Goal: Transaction & Acquisition: Purchase product/service

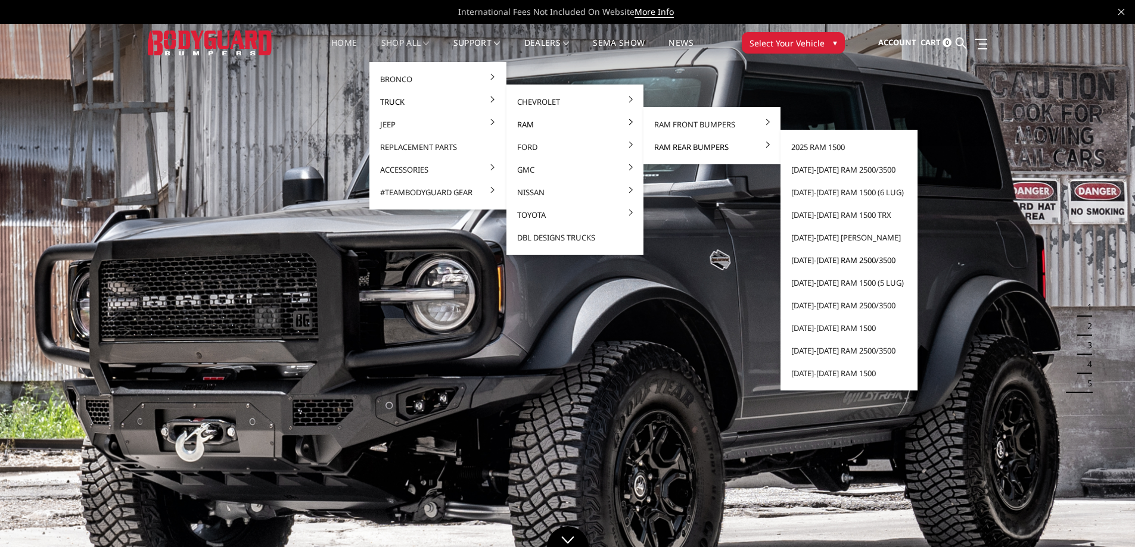
click at [848, 265] on link "[DATE]-[DATE] Ram 2500/3500" at bounding box center [848, 260] width 127 height 23
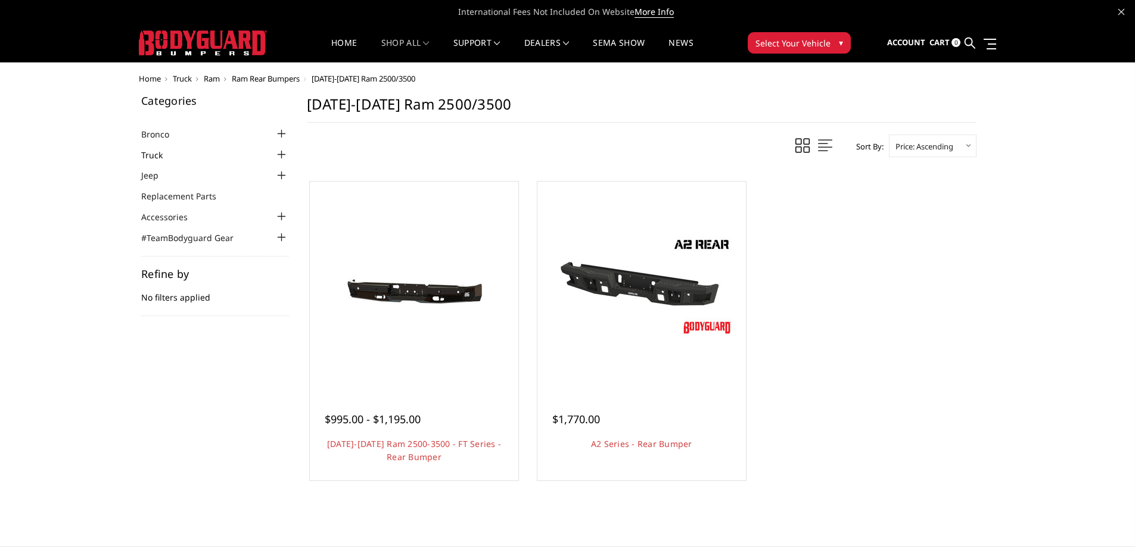
click at [169, 152] on link "Truck" at bounding box center [159, 155] width 36 height 13
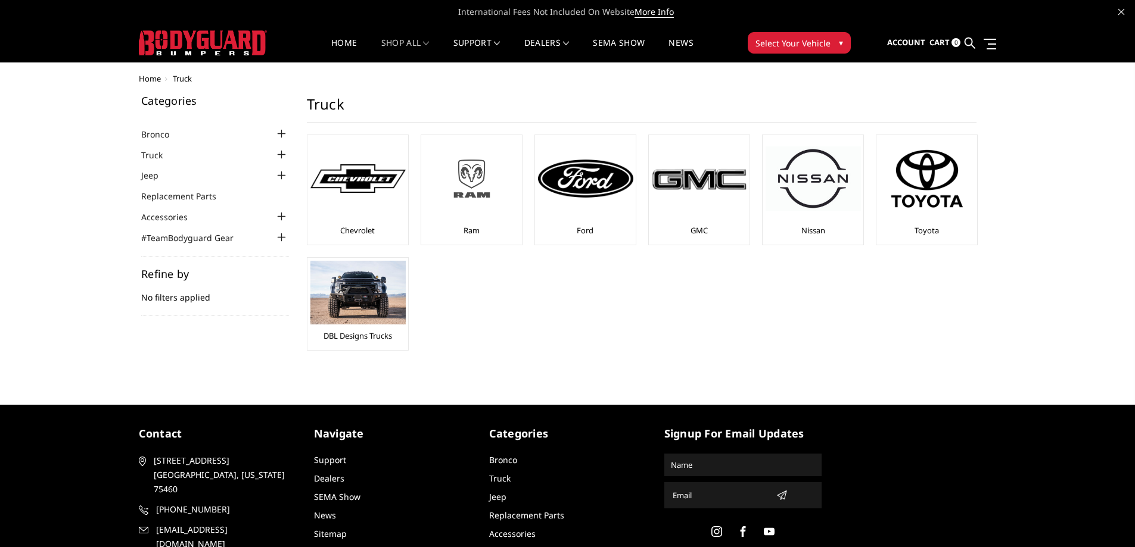
click at [463, 184] on img at bounding box center [471, 179] width 95 height 54
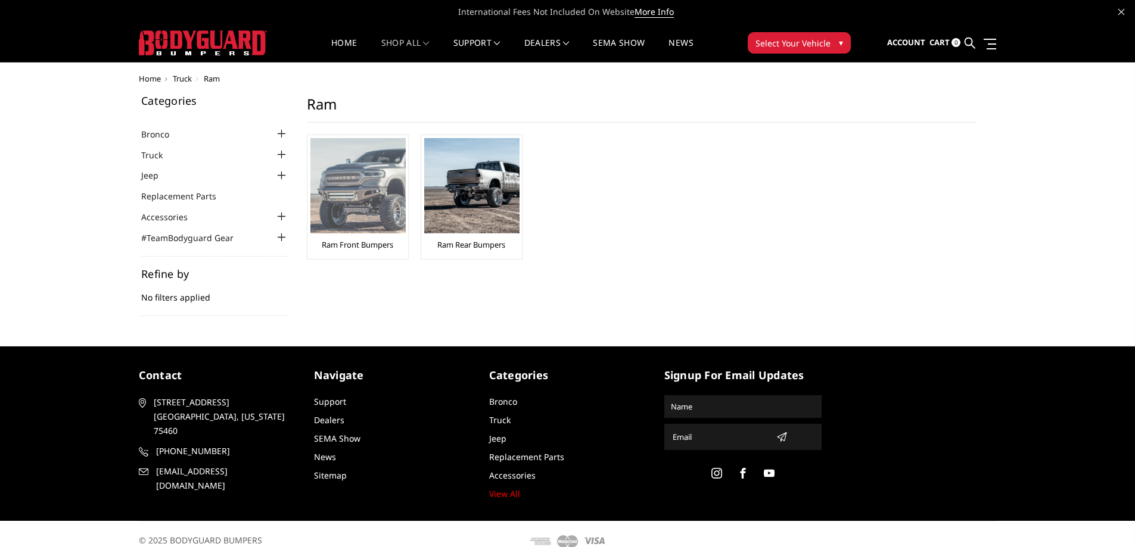
click at [373, 200] on img at bounding box center [357, 185] width 95 height 95
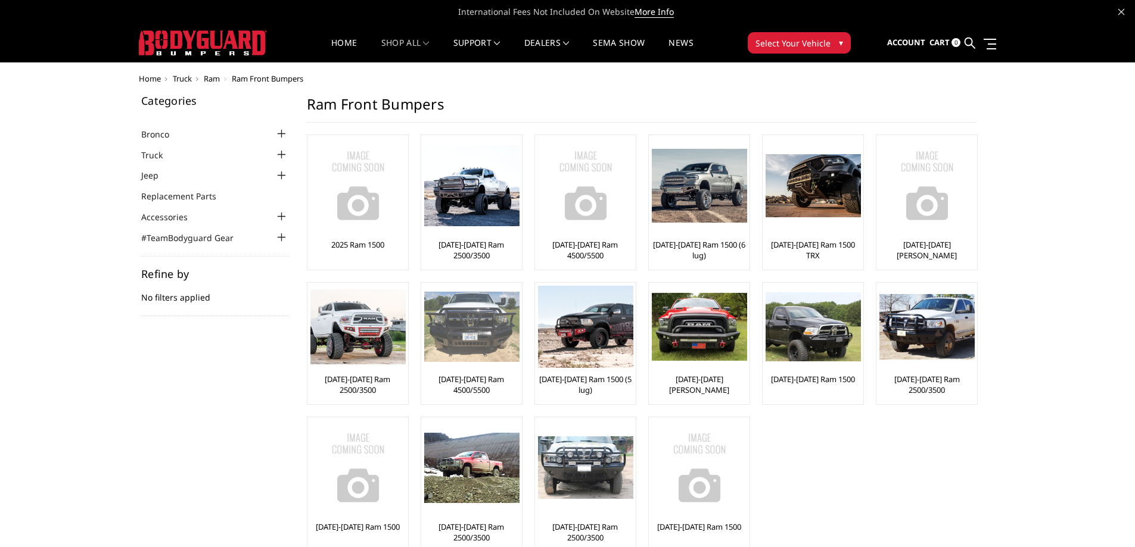
click at [473, 302] on img at bounding box center [471, 327] width 95 height 71
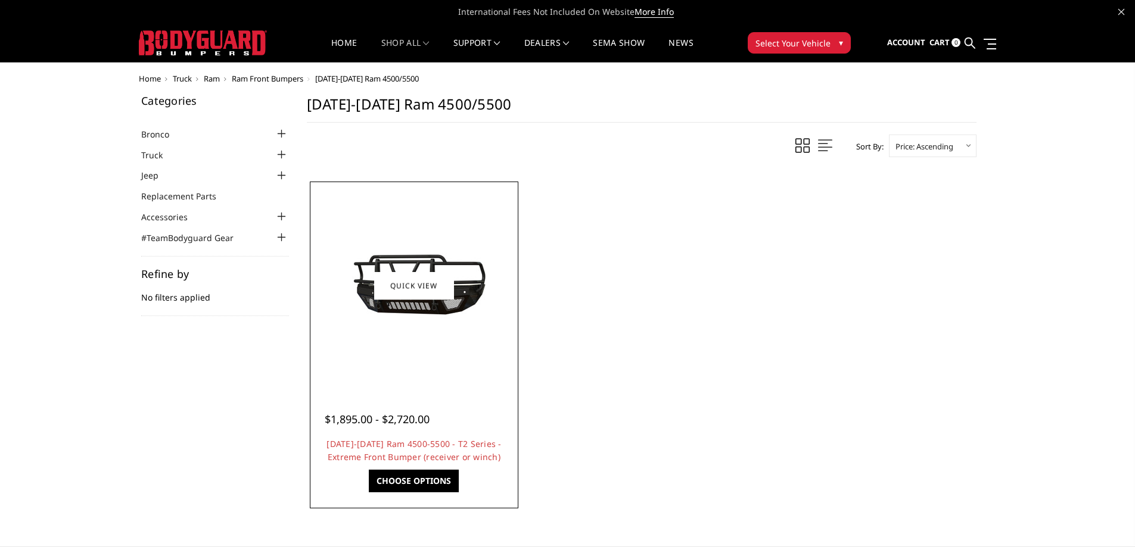
click at [469, 303] on img at bounding box center [414, 286] width 191 height 104
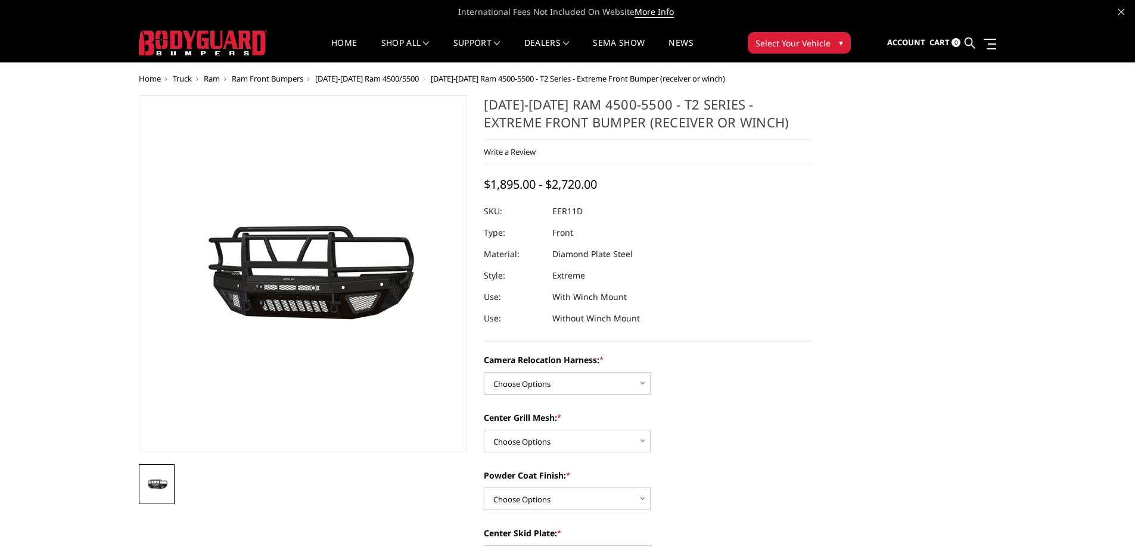
click at [372, 284] on img at bounding box center [212, 272] width 762 height 417
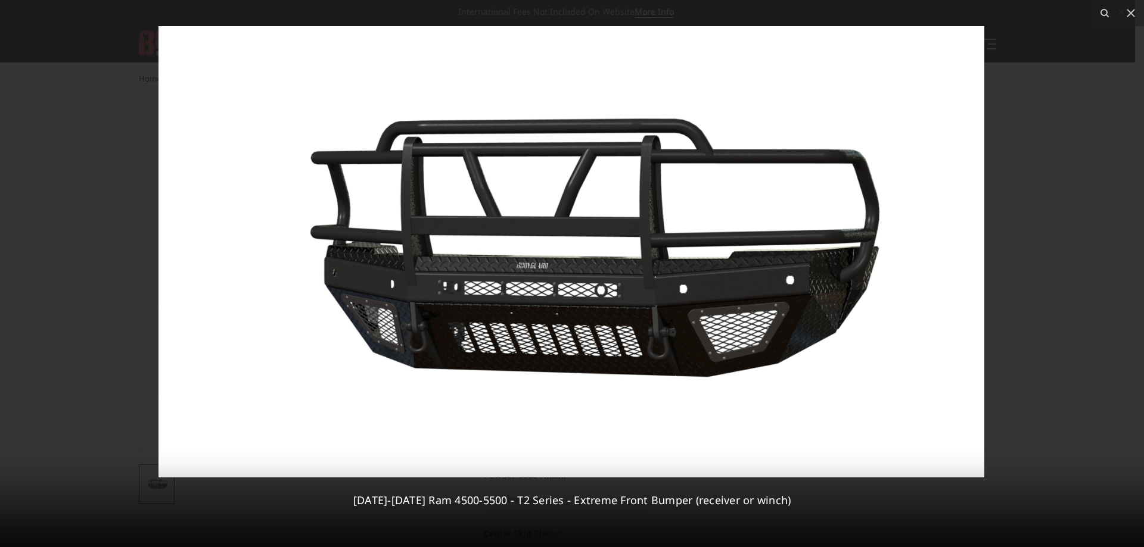
click at [134, 215] on div at bounding box center [572, 273] width 1144 height 547
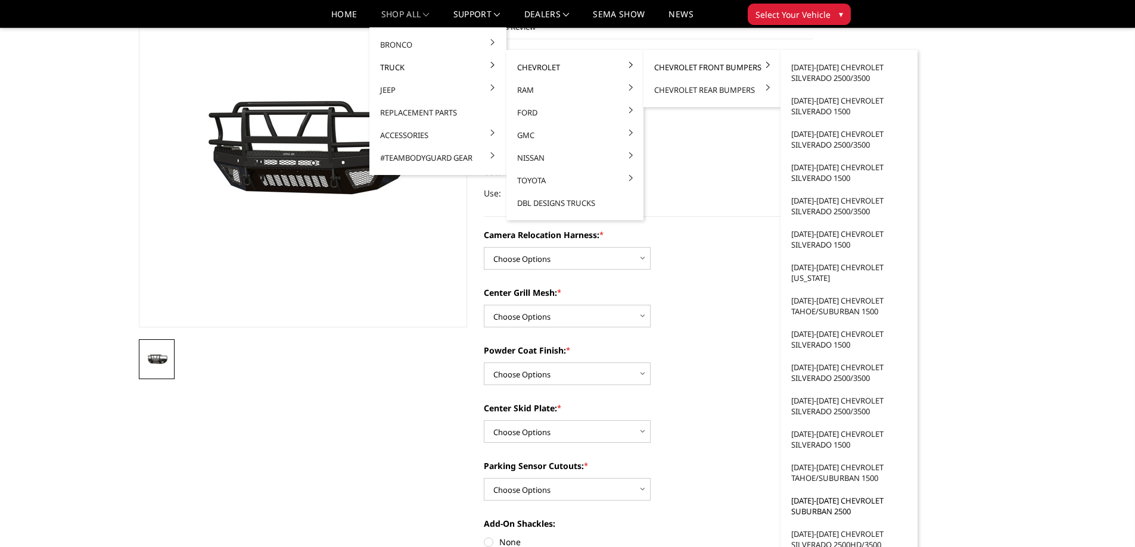
scroll to position [119, 0]
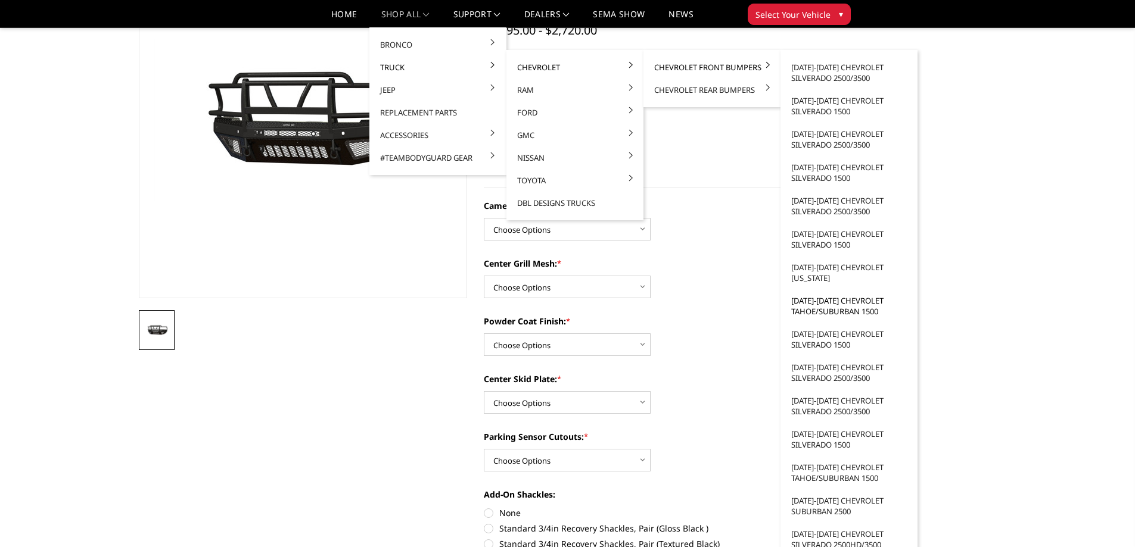
click at [813, 312] on link "[DATE]-[DATE] Chevrolet Tahoe/Suburban 1500" at bounding box center [848, 305] width 127 height 33
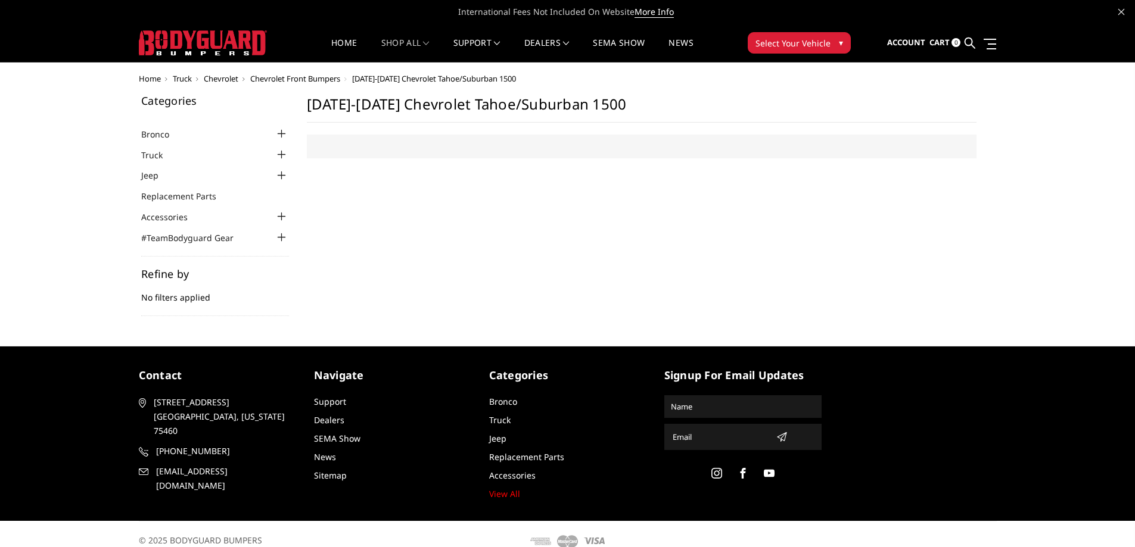
select select "US"
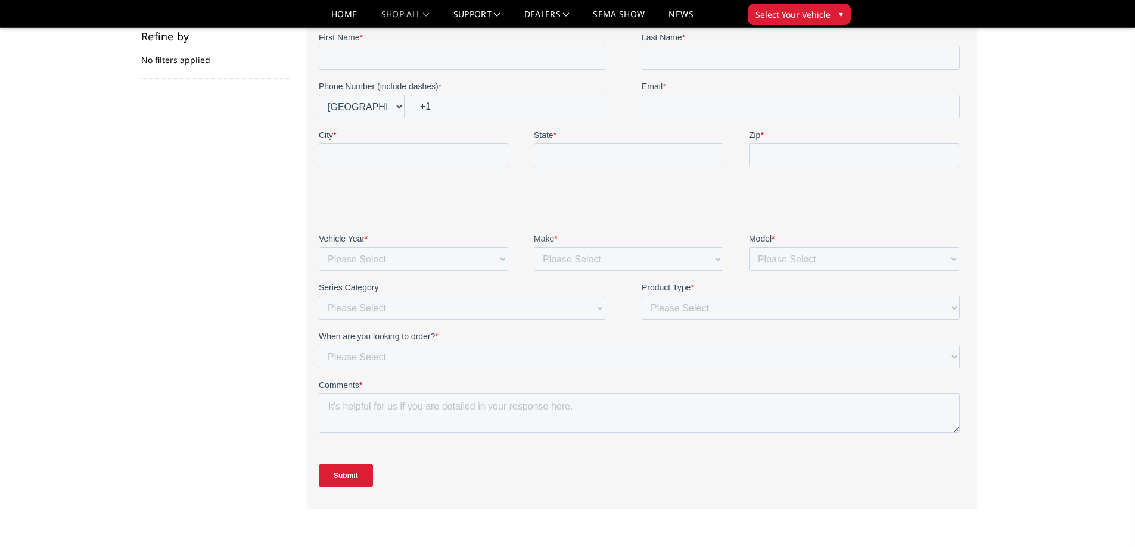
scroll to position [298, 0]
